Goal: Task Accomplishment & Management: Manage account settings

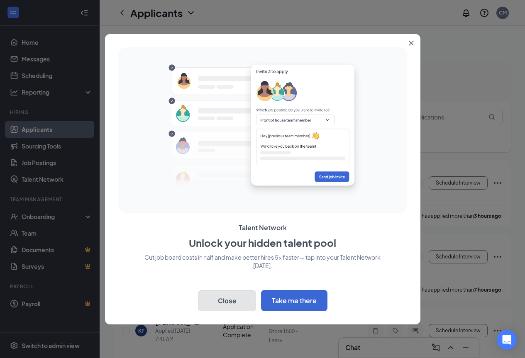
click at [238, 299] on button "Close" at bounding box center [227, 300] width 58 height 21
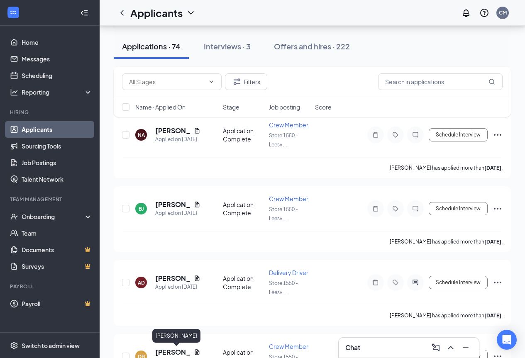
scroll to position [166, 0]
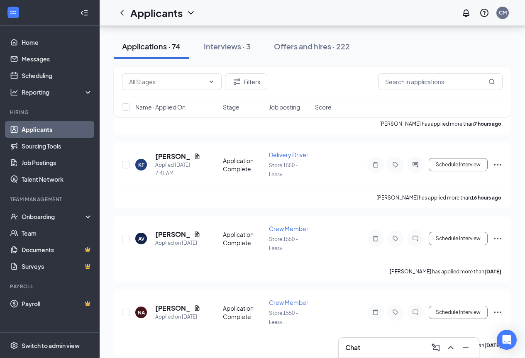
click at [215, 42] on div "Interviews · 3" at bounding box center [227, 46] width 47 height 10
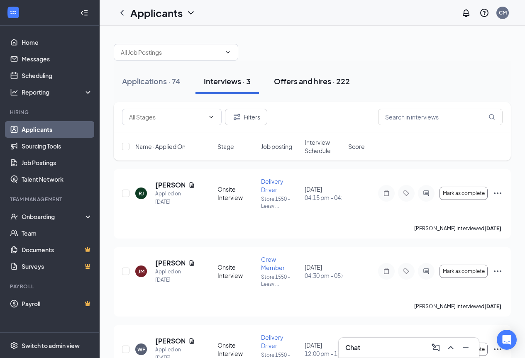
click at [312, 77] on div "Offers and hires · 222" at bounding box center [312, 81] width 76 height 10
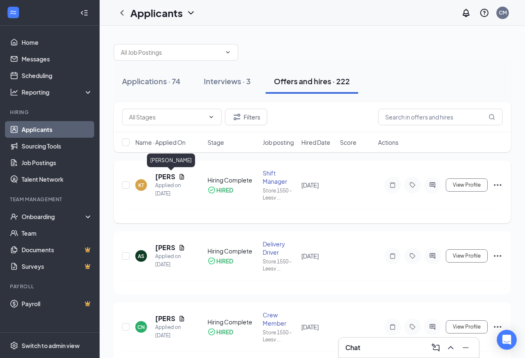
click at [158, 174] on h5 "[PERSON_NAME]" at bounding box center [165, 176] width 20 height 9
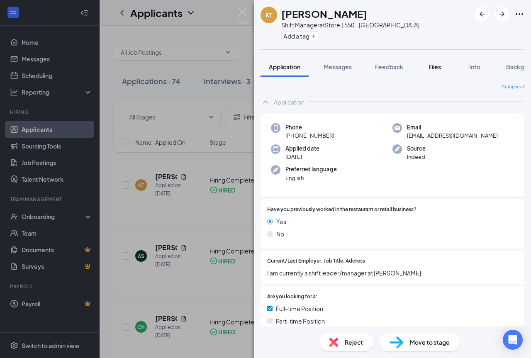
click at [435, 65] on span "Files" at bounding box center [435, 66] width 12 height 7
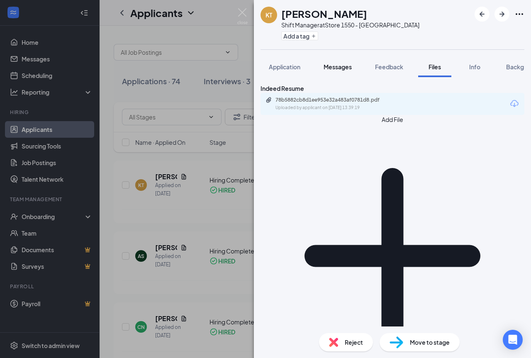
click at [343, 67] on span "Messages" at bounding box center [338, 66] width 28 height 7
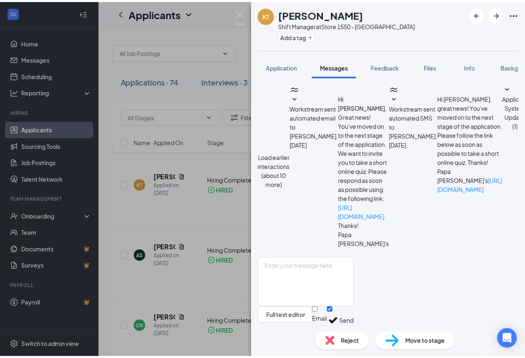
scroll to position [151, 0]
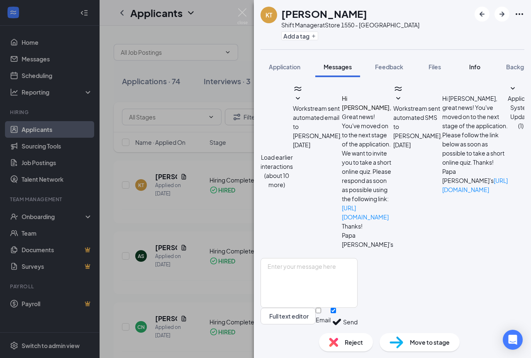
click at [480, 65] on span "Info" at bounding box center [474, 66] width 11 height 7
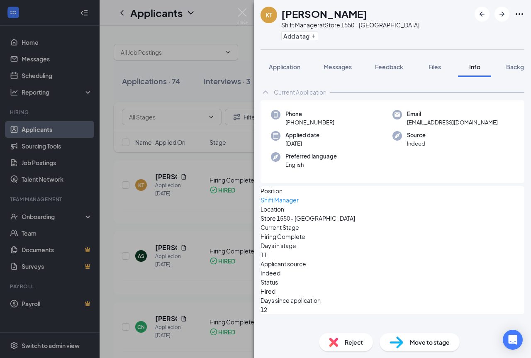
click at [185, 153] on div "[PERSON_NAME] Shift Manager at Store 1550 - [GEOGRAPHIC_DATA] Add a tag Applica…" at bounding box center [265, 179] width 531 height 358
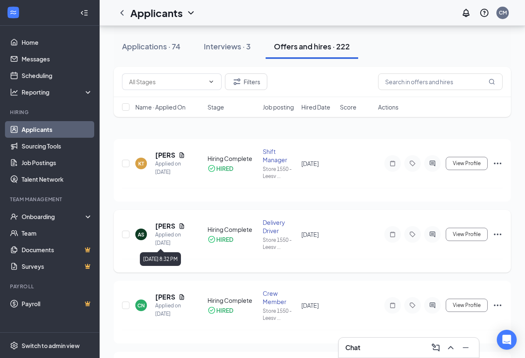
scroll to position [41, 0]
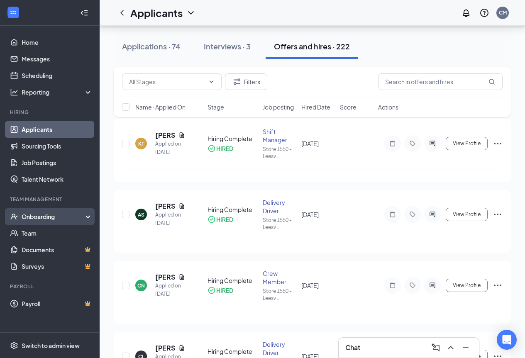
click at [68, 215] on div "Onboarding" at bounding box center [54, 216] width 64 height 8
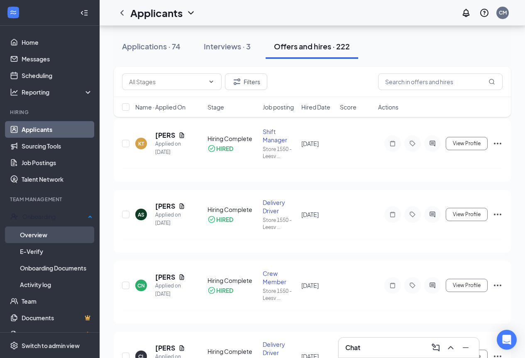
click at [62, 234] on link "Overview" at bounding box center [56, 235] width 73 height 17
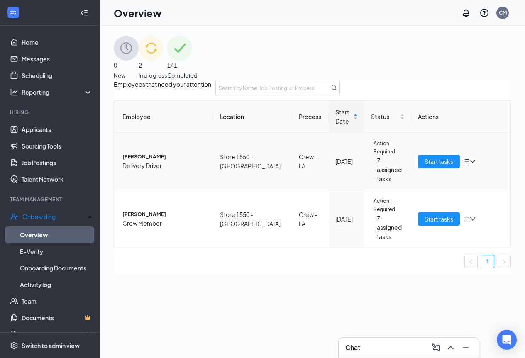
click at [158, 161] on span "[PERSON_NAME]" at bounding box center [164, 157] width 84 height 8
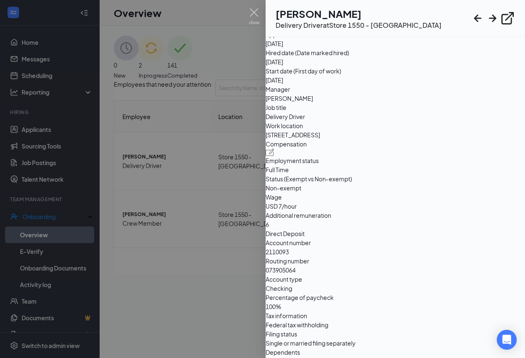
scroll to position [373, 0]
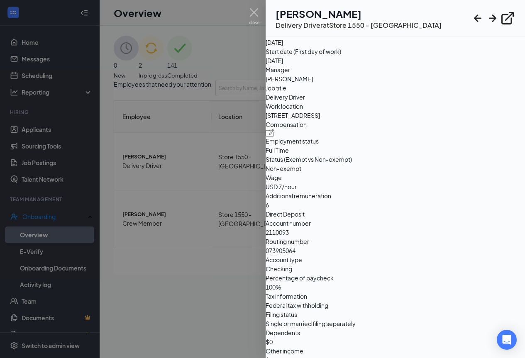
click at [228, 252] on div at bounding box center [262, 179] width 525 height 358
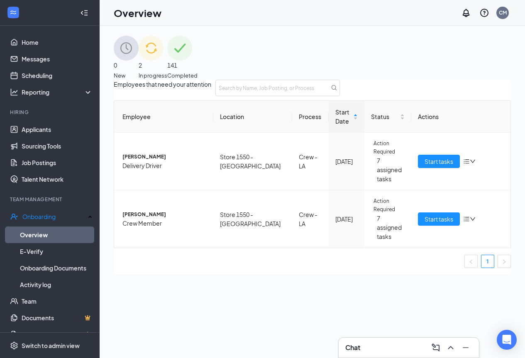
click at [192, 52] on img at bounding box center [179, 48] width 25 height 25
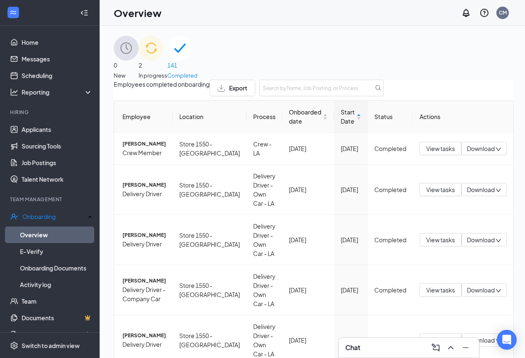
scroll to position [267, 0]
click at [470, 347] on icon "Minimize" at bounding box center [465, 348] width 10 height 10
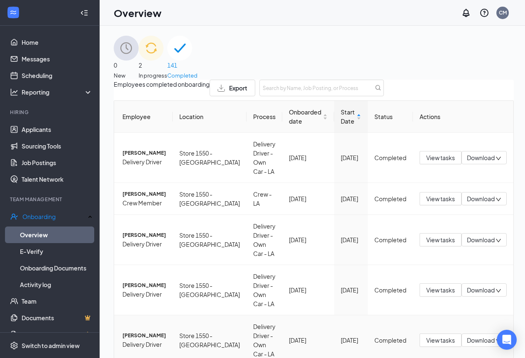
scroll to position [312, 0]
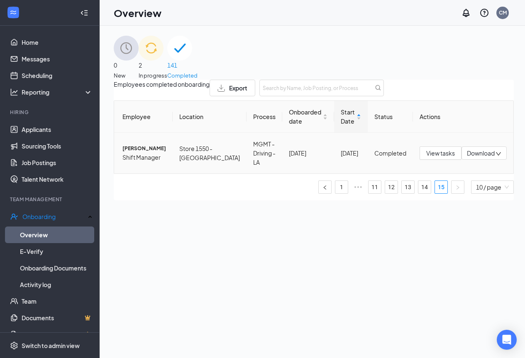
click at [138, 153] on span "[PERSON_NAME]" at bounding box center [144, 148] width 44 height 8
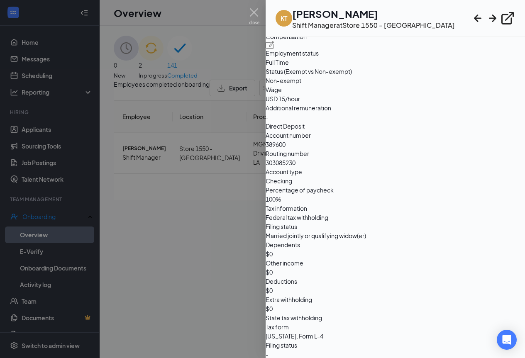
scroll to position [591, 0]
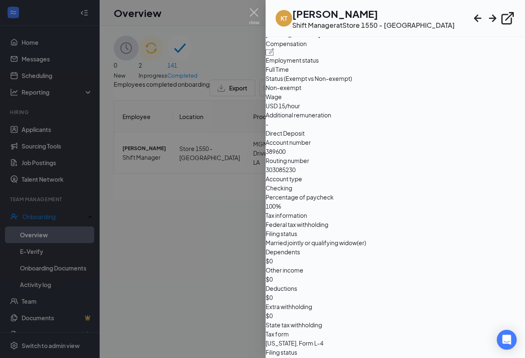
click at [174, 256] on div at bounding box center [262, 179] width 525 height 358
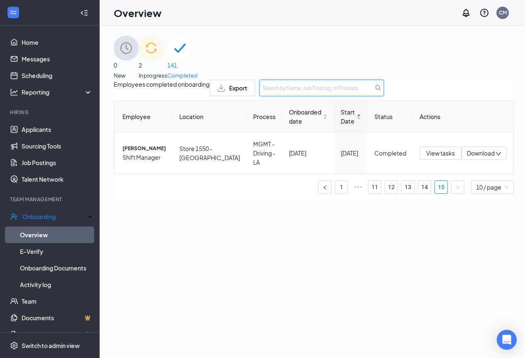
click at [384, 96] on input "text" at bounding box center [321, 88] width 124 height 17
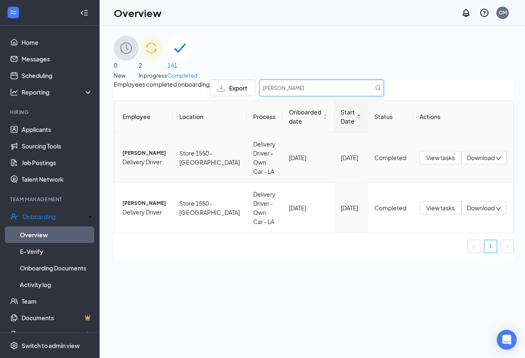
type input "[PERSON_NAME]"
click at [154, 164] on td "[PERSON_NAME] Delivery Driver" at bounding box center [143, 158] width 58 height 50
click at [153, 157] on span "[PERSON_NAME]" at bounding box center [144, 153] width 44 height 8
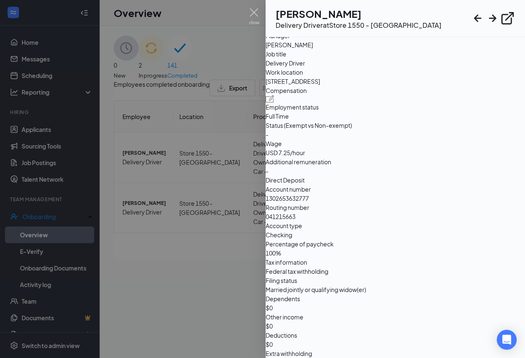
scroll to position [415, 0]
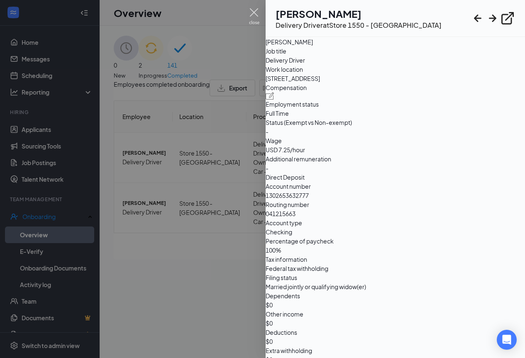
click at [251, 9] on img at bounding box center [254, 16] width 10 height 16
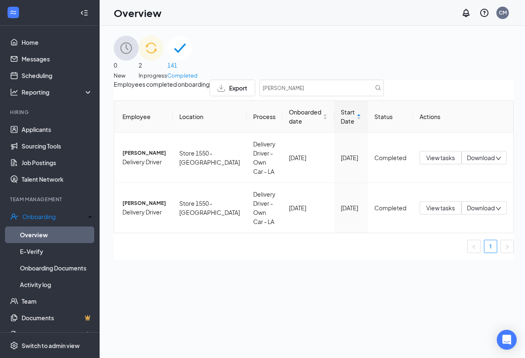
click at [167, 66] on div "2 In progress" at bounding box center [153, 58] width 29 height 44
